Goal: Navigation & Orientation: Find specific page/section

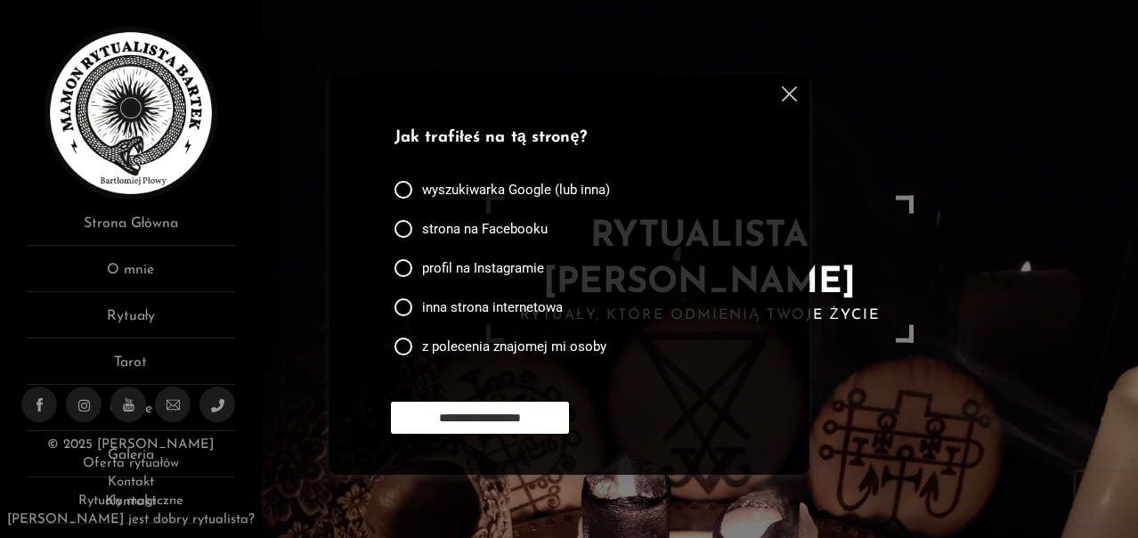
click at [792, 89] on img at bounding box center [789, 93] width 15 height 15
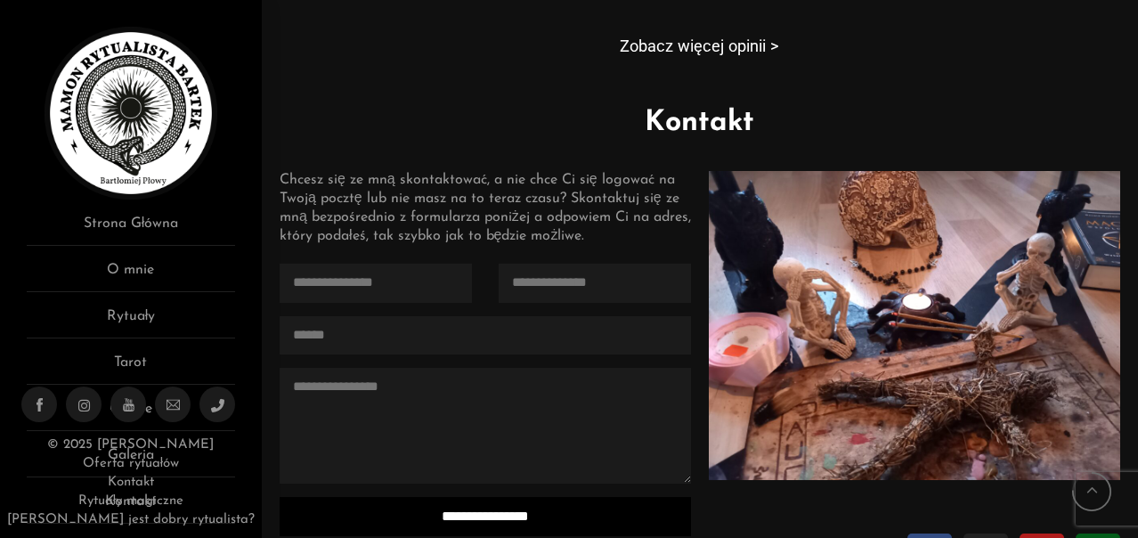
scroll to position [1831, 0]
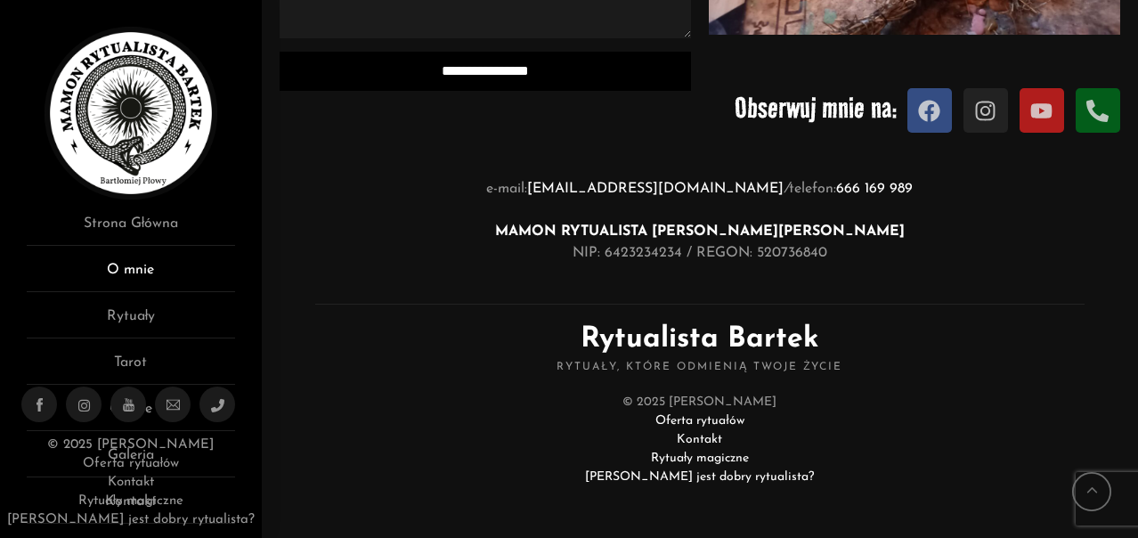
click at [134, 267] on link "O mnie" at bounding box center [131, 275] width 208 height 33
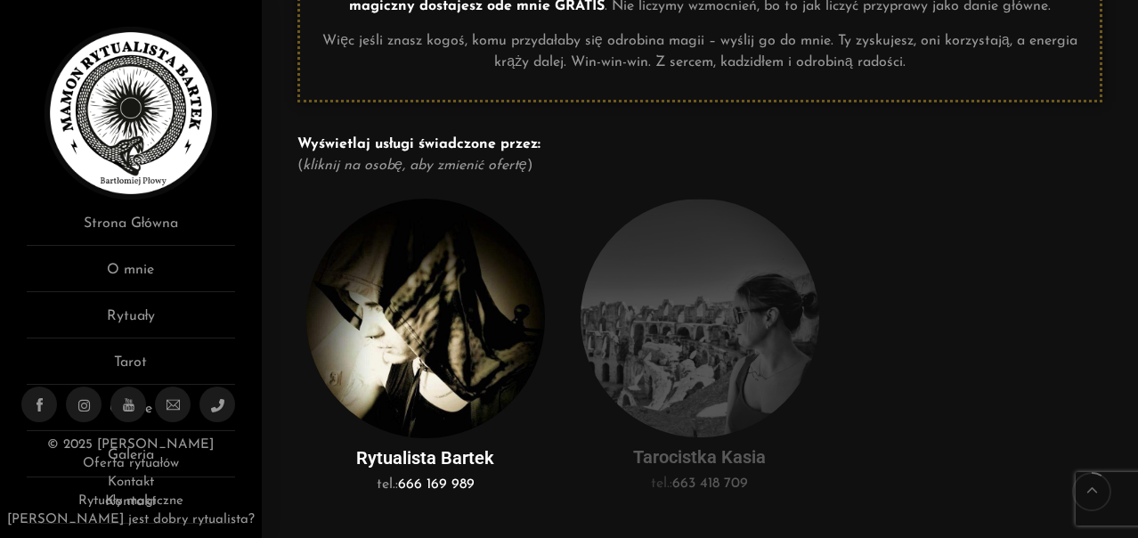
scroll to position [445, 0]
